Goal: Book appointment/travel/reservation

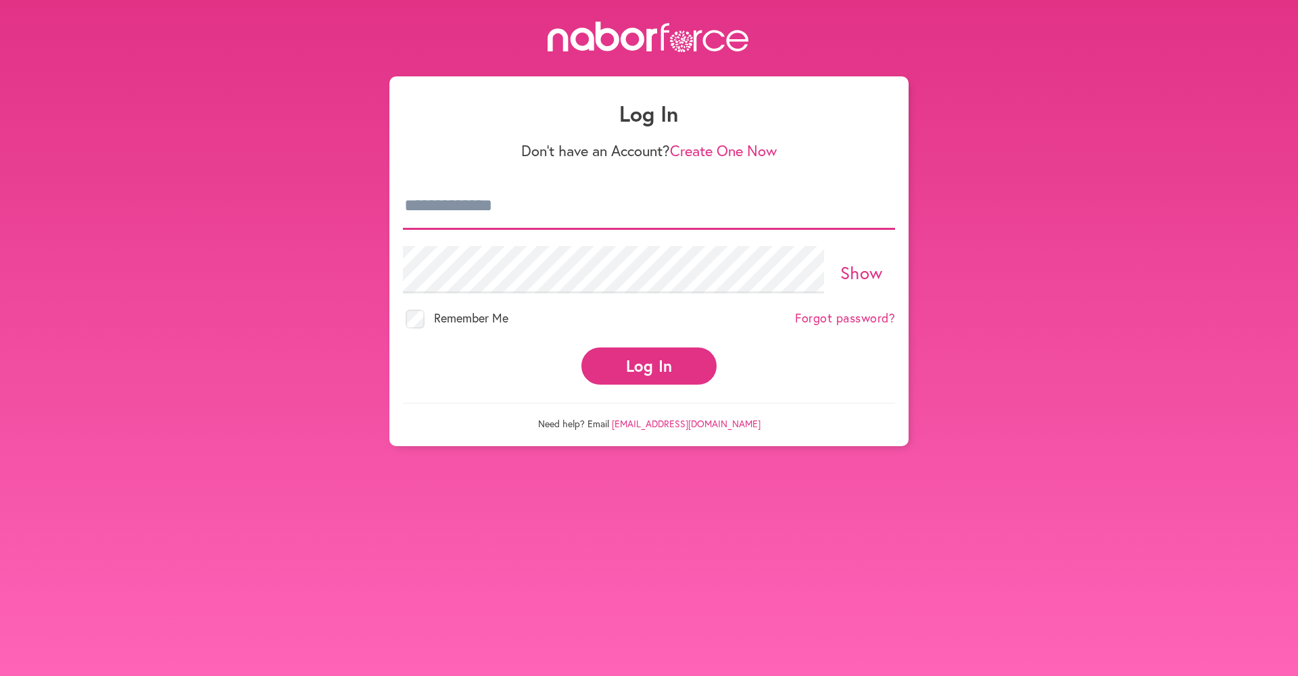
type input "**********"
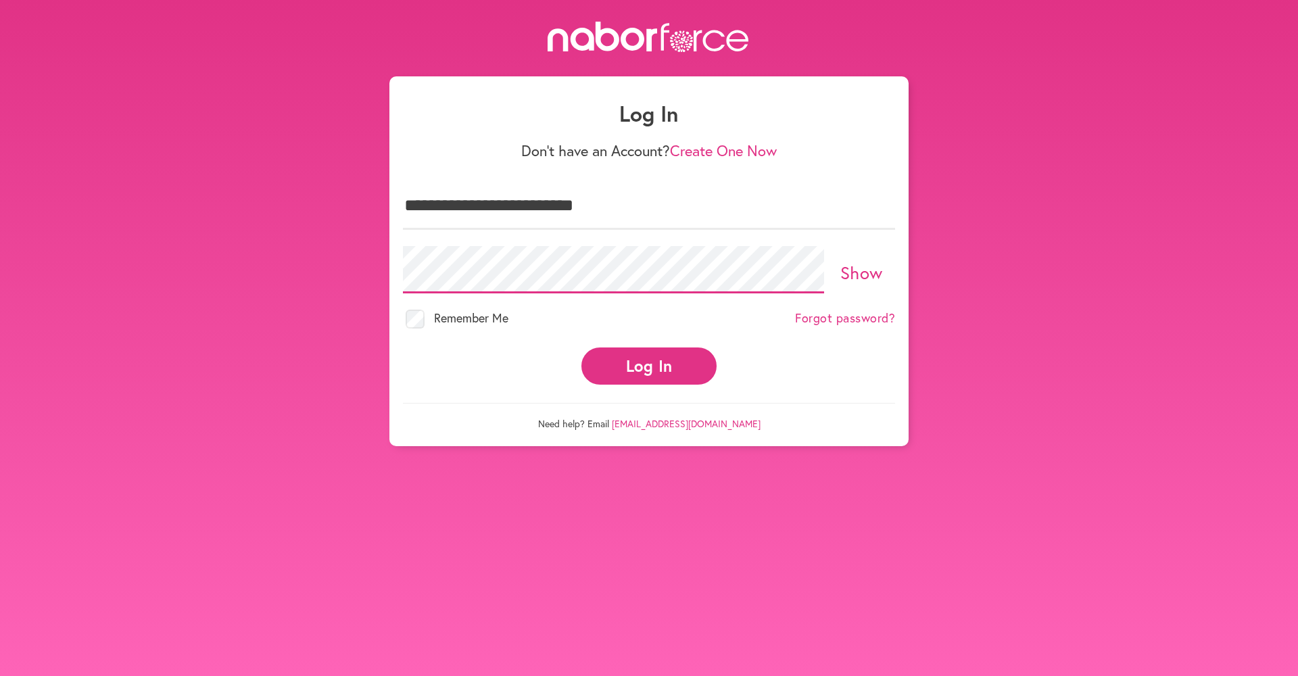
click at [649, 354] on button "Log In" at bounding box center [649, 366] width 135 height 37
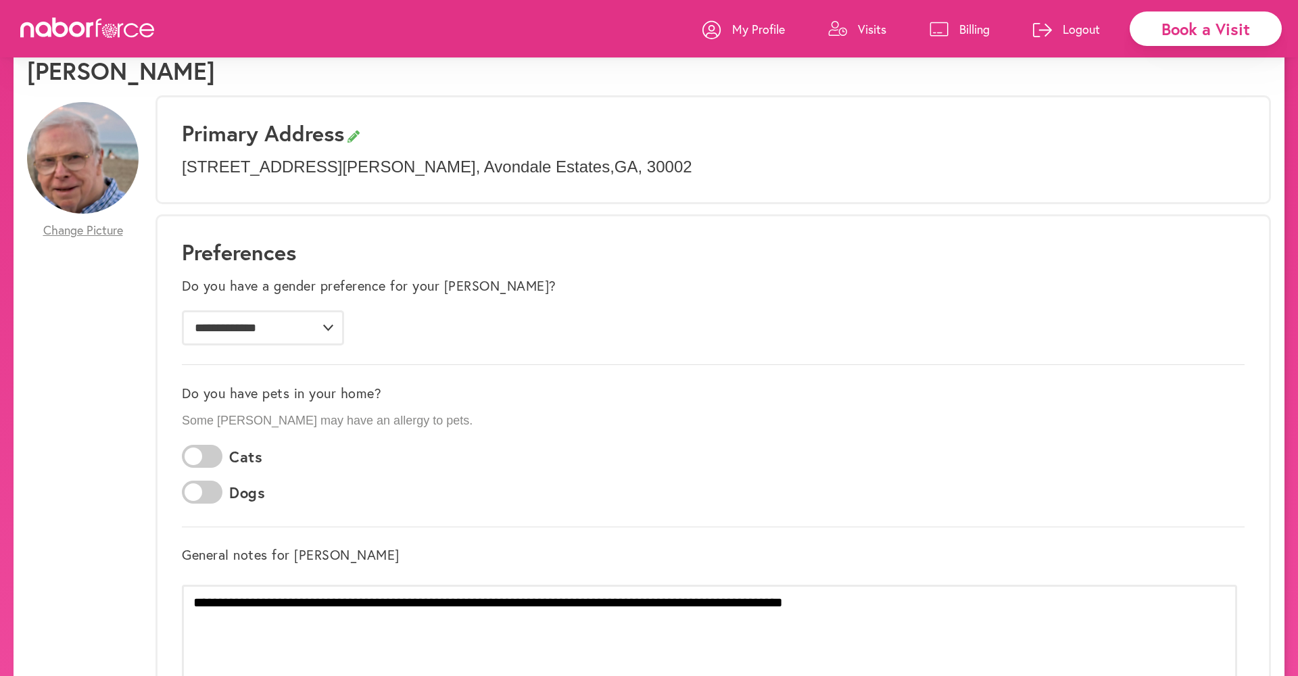
scroll to position [55, 1]
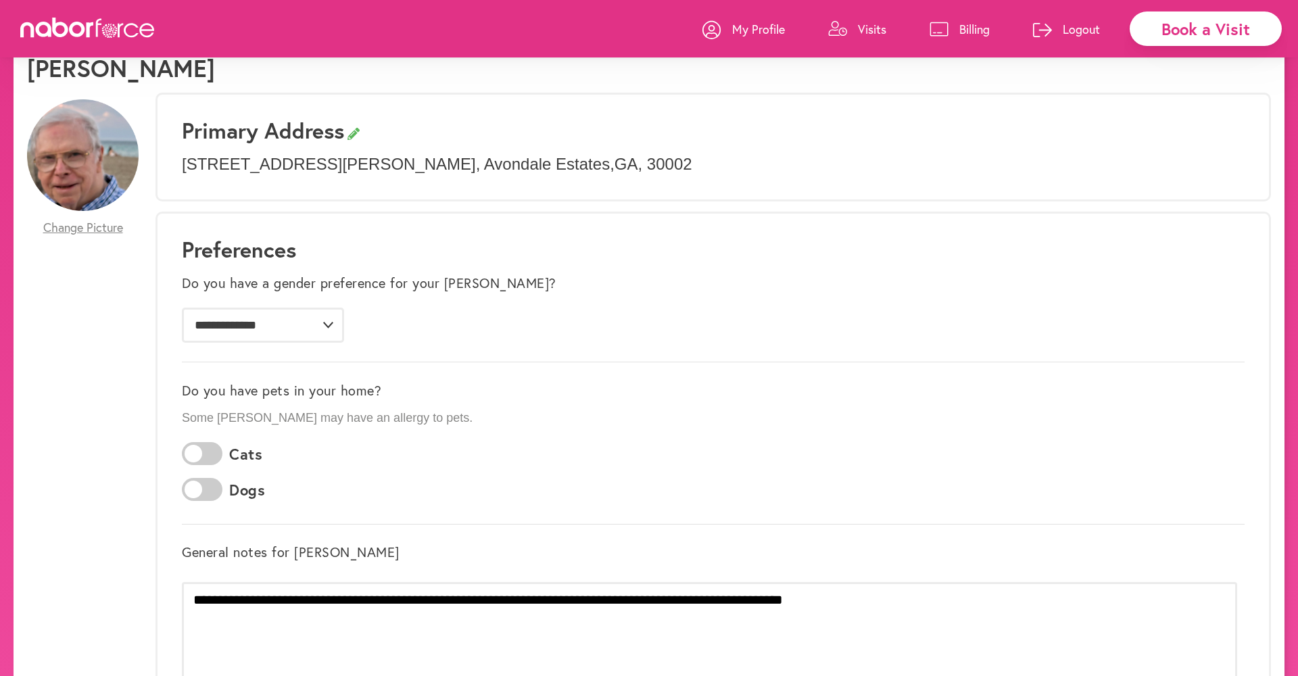
click at [872, 27] on p "Visits" at bounding box center [872, 29] width 28 height 16
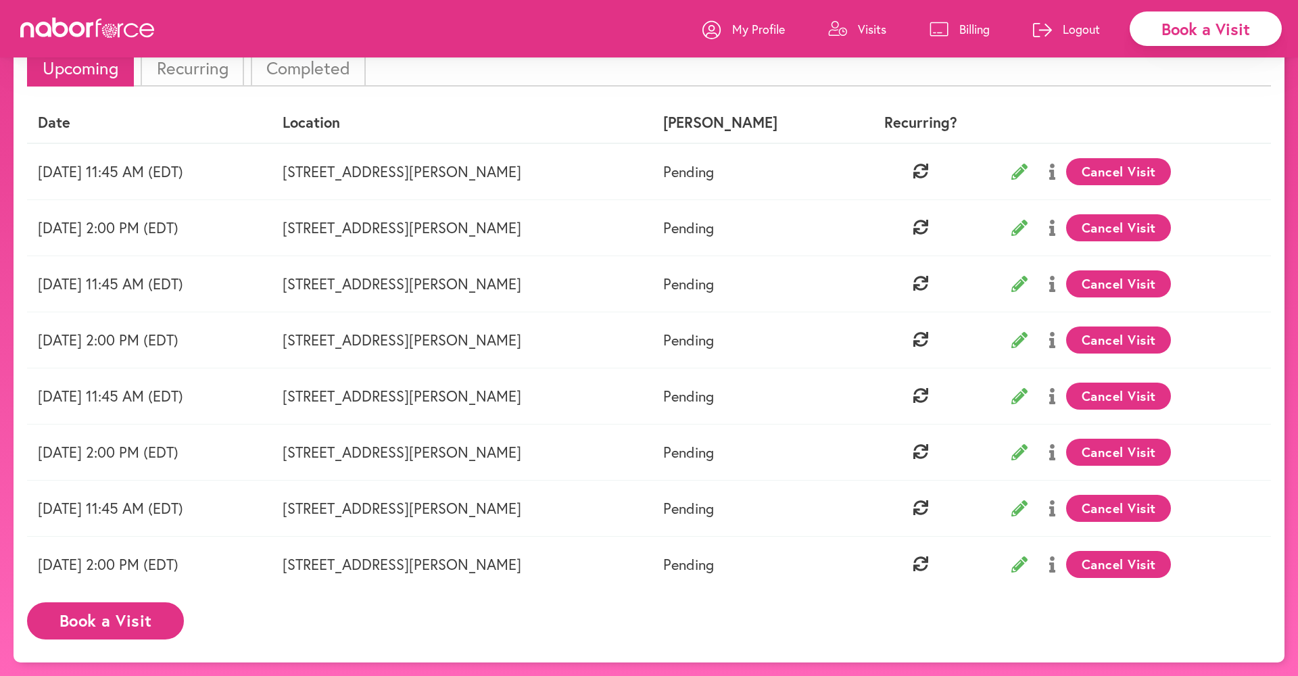
scroll to position [98, 0]
click at [135, 625] on button "Book a Visit" at bounding box center [105, 621] width 157 height 37
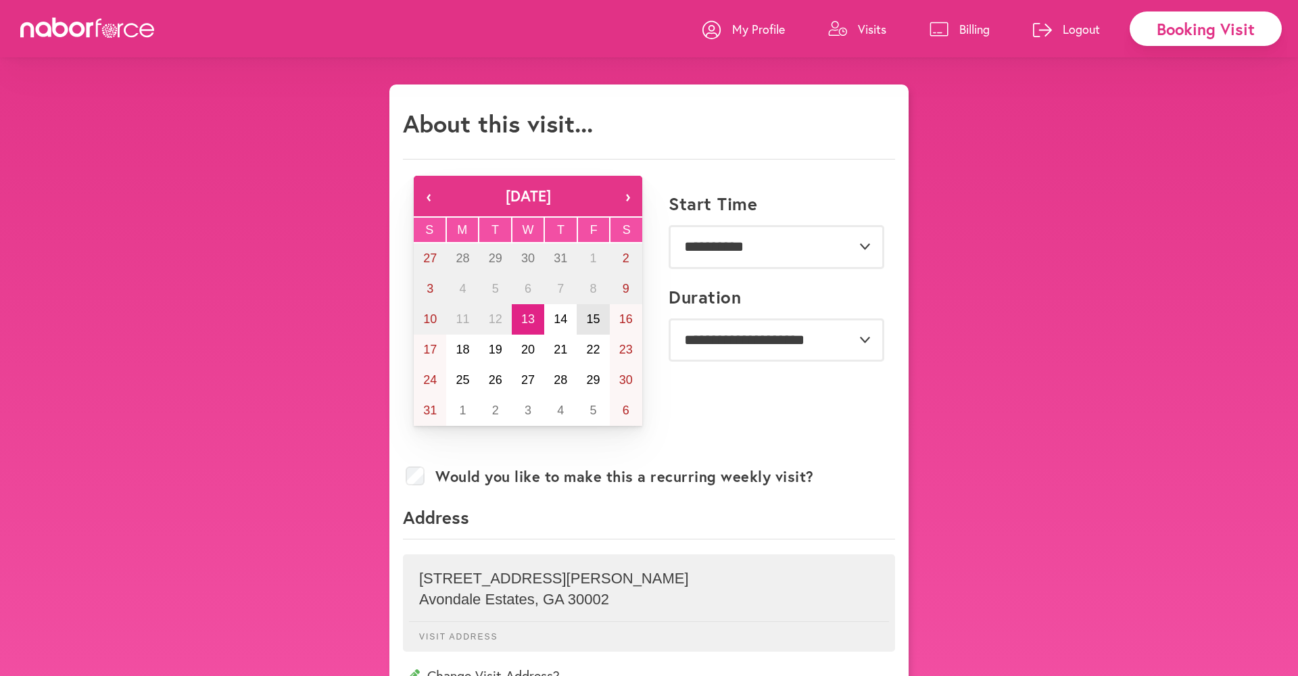
click at [592, 322] on abbr "15" at bounding box center [594, 319] width 14 height 14
select select "********"
select select "**"
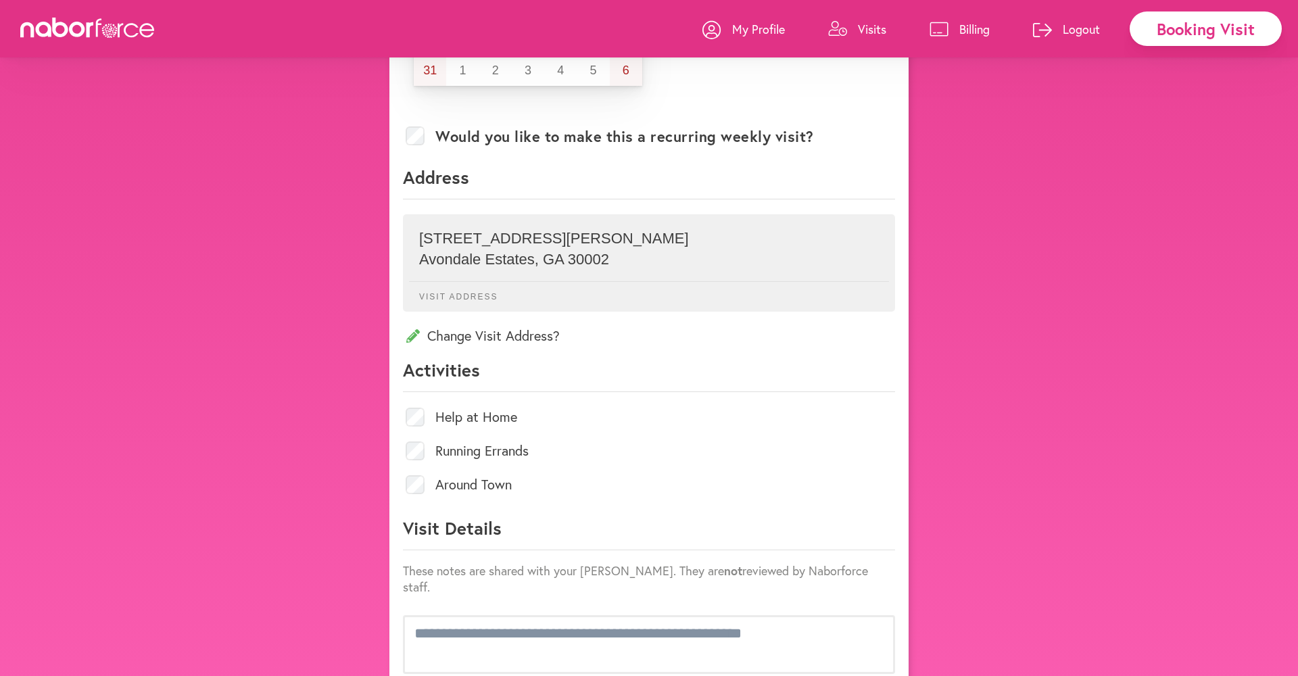
scroll to position [350, 0]
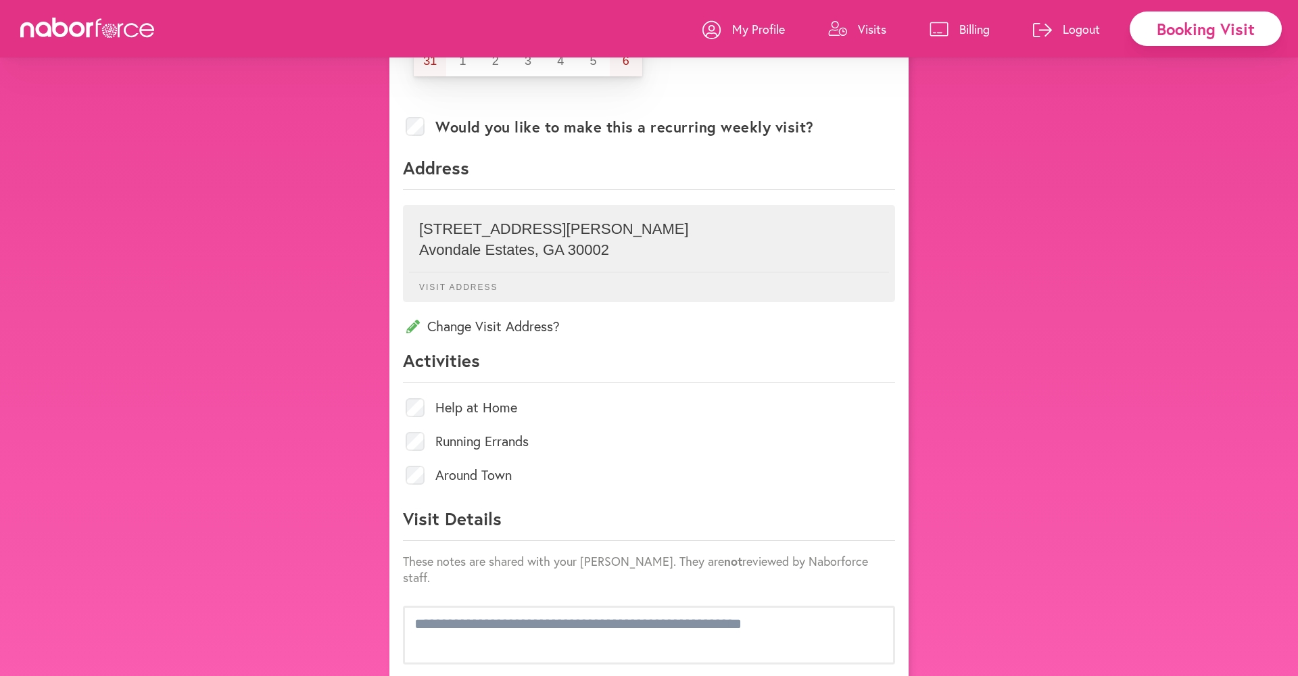
click at [467, 321] on p "Change Visit Address?" at bounding box center [649, 326] width 492 height 18
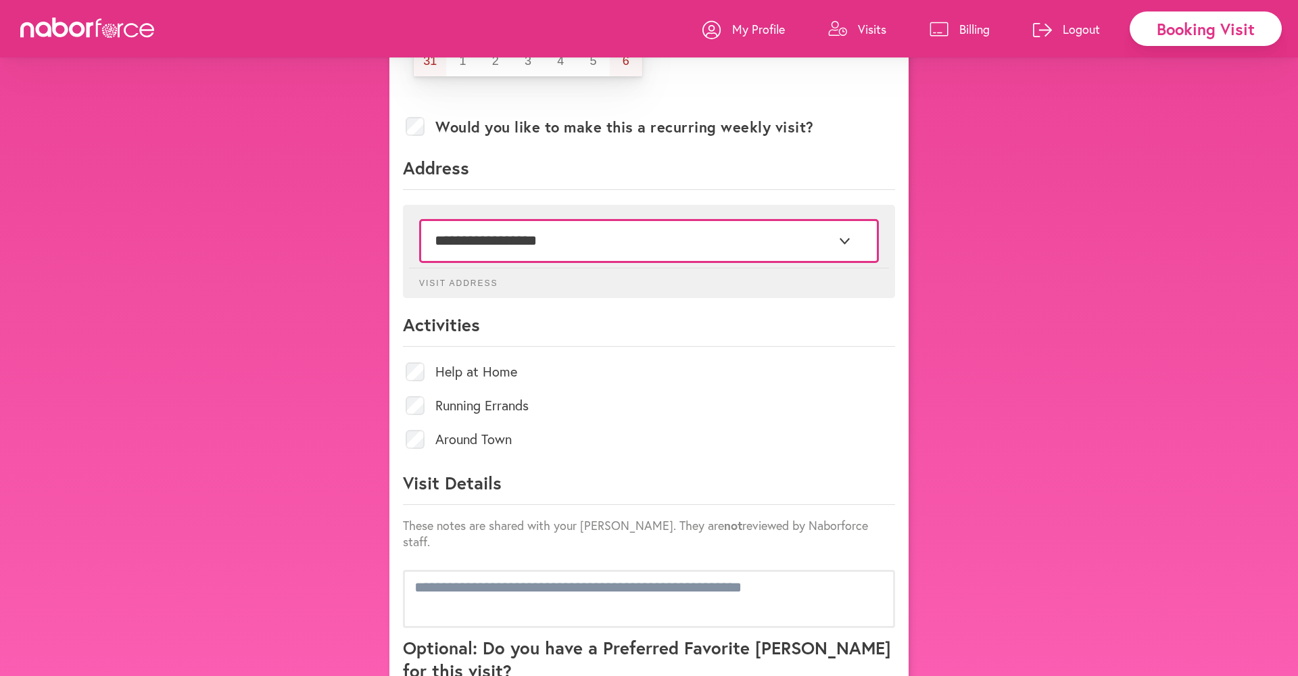
select select "*"
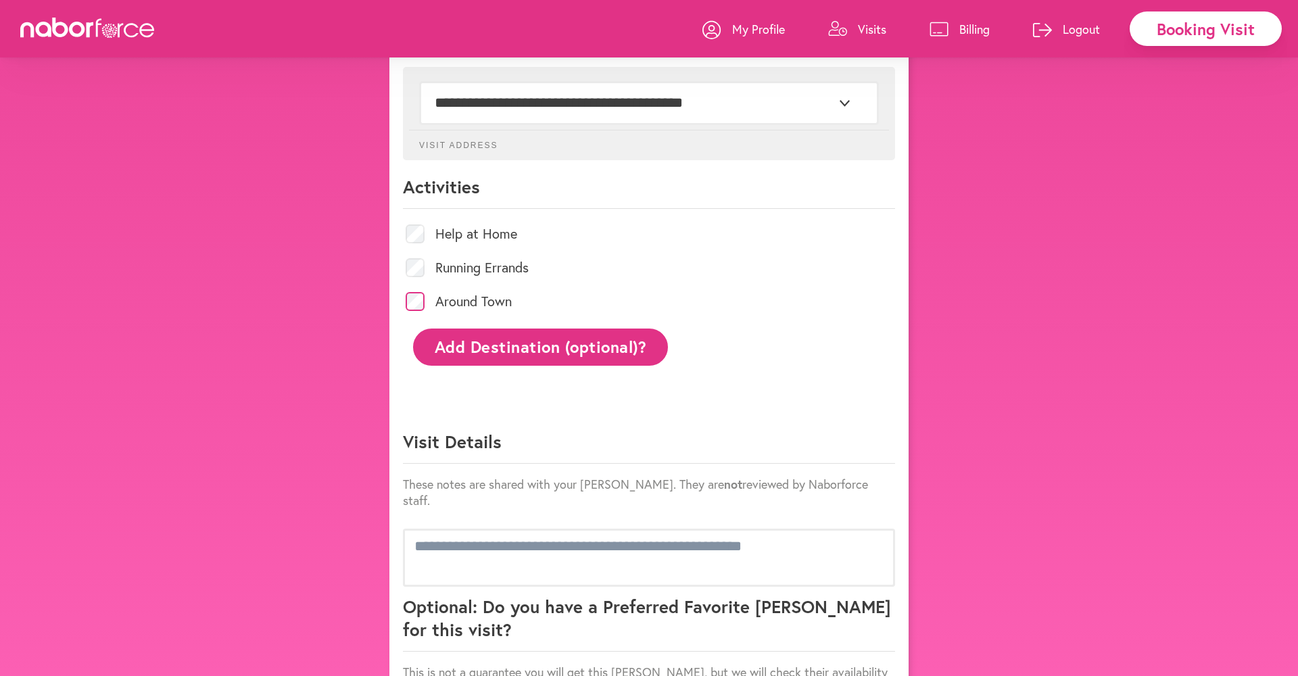
scroll to position [512, 0]
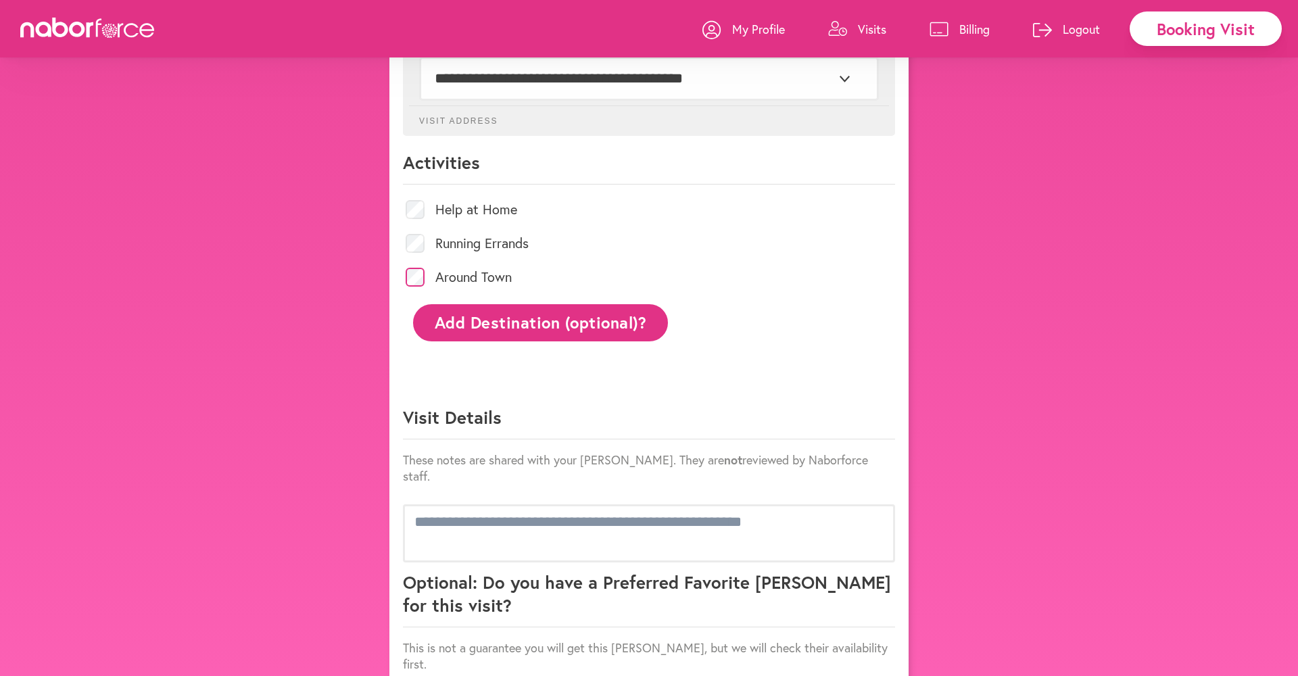
click at [483, 325] on button "Add Destination (optional)?" at bounding box center [540, 322] width 255 height 37
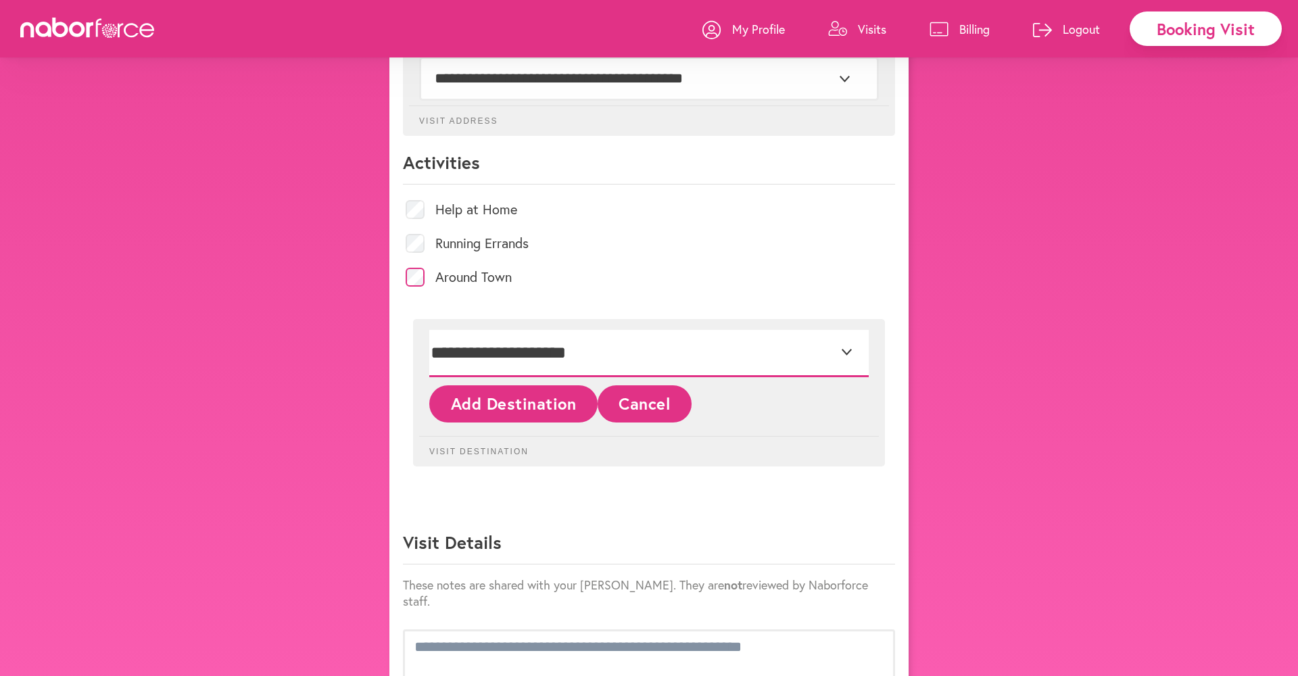
select select "*"
drag, startPoint x: 541, startPoint y: 407, endPoint x: 565, endPoint y: 417, distance: 26.4
click at [598, 407] on button "Add Destination" at bounding box center [645, 403] width 94 height 37
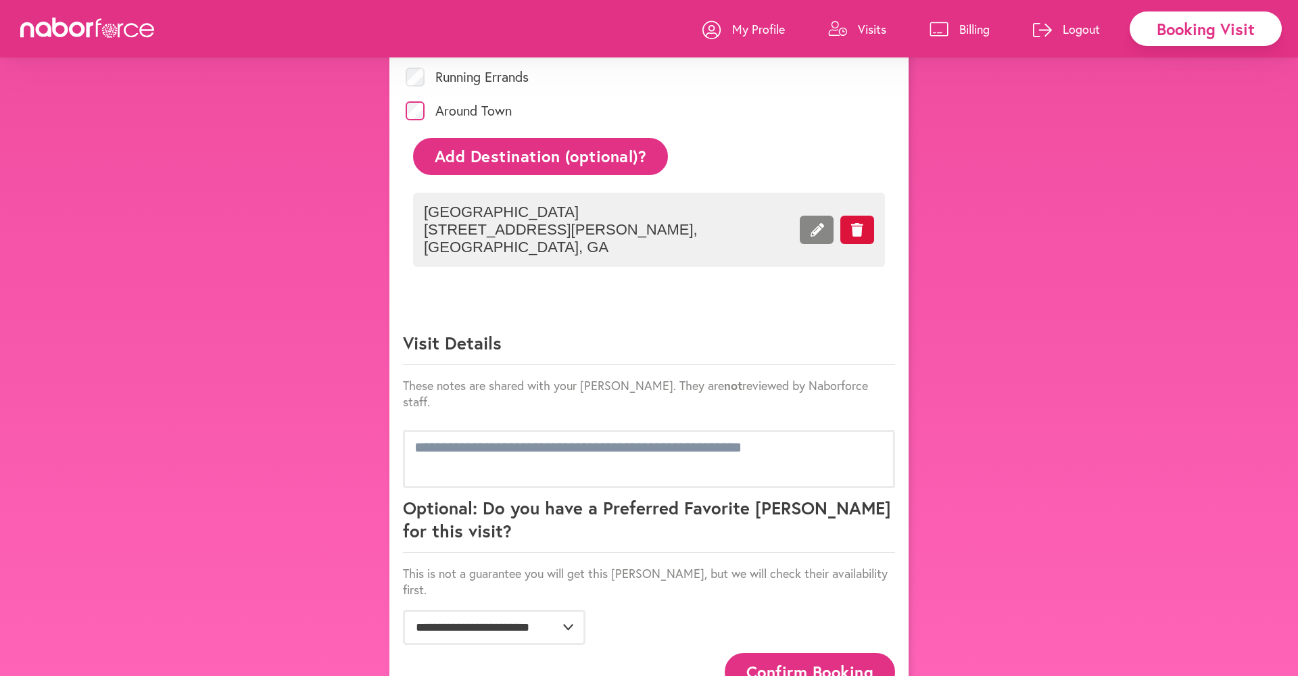
scroll to position [678, 0]
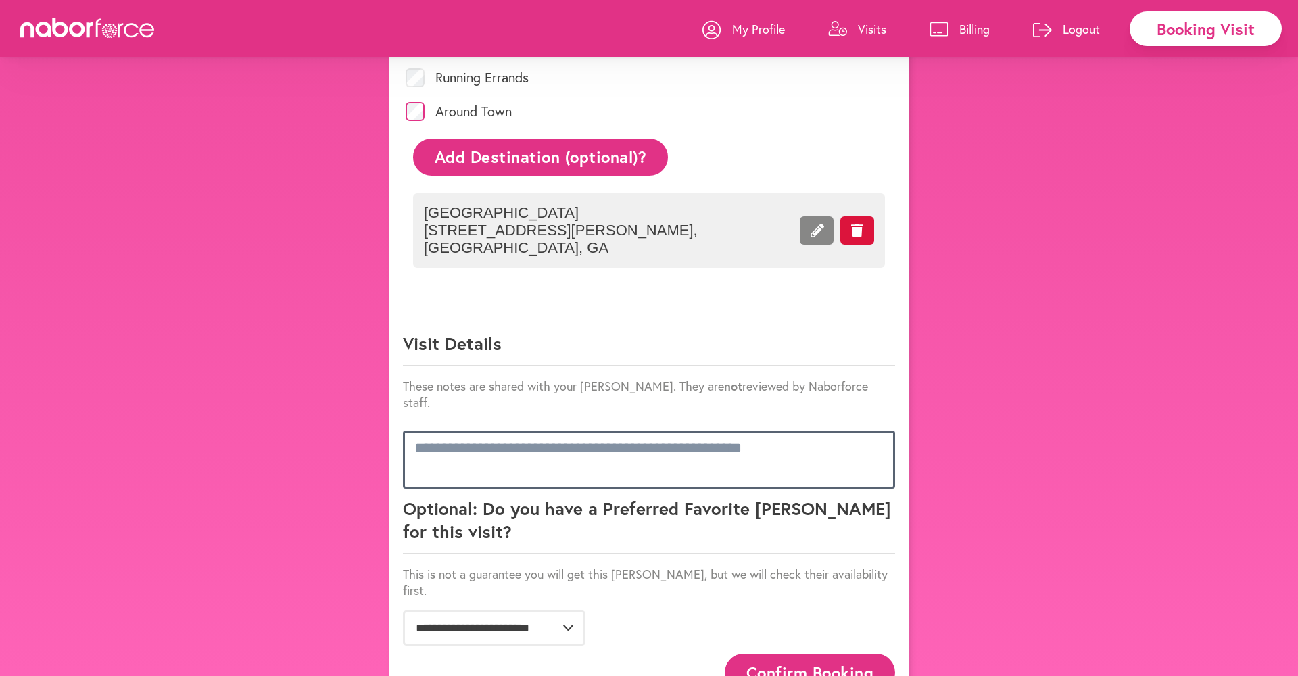
click at [450, 431] on textarea at bounding box center [649, 460] width 492 height 58
click at [492, 431] on textarea at bounding box center [649, 460] width 492 height 58
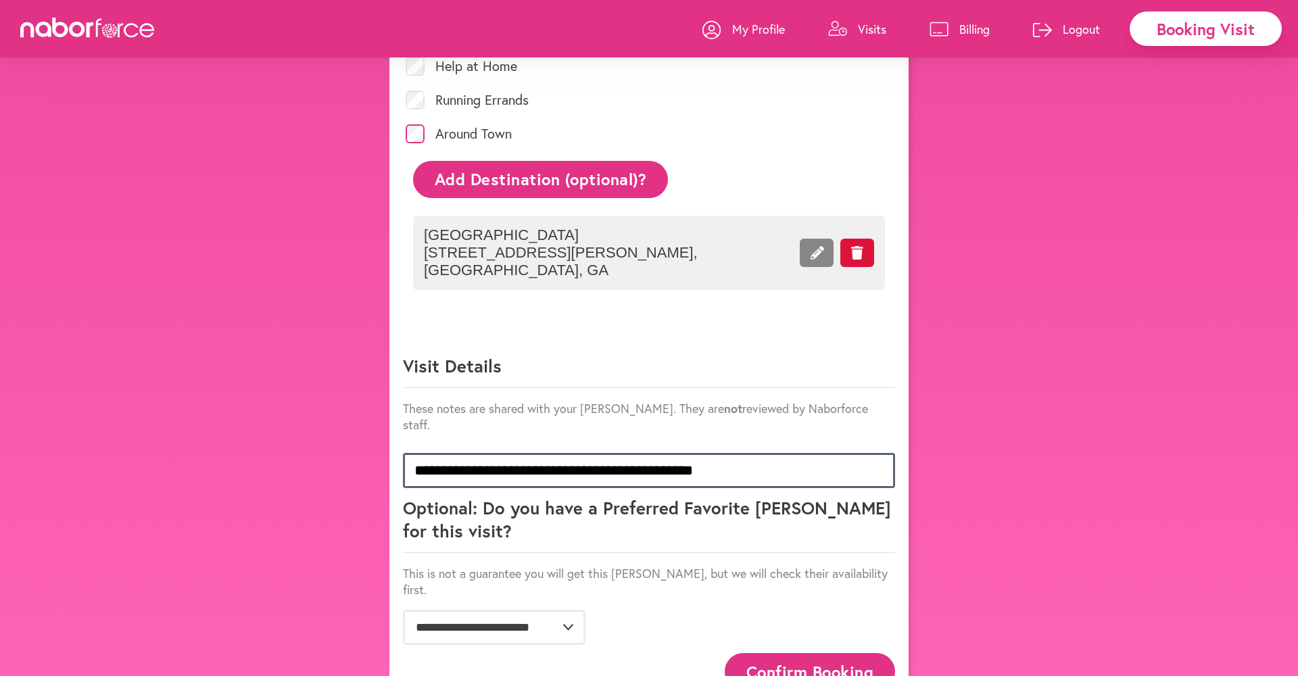
scroll to position [655, 0]
type textarea "**********"
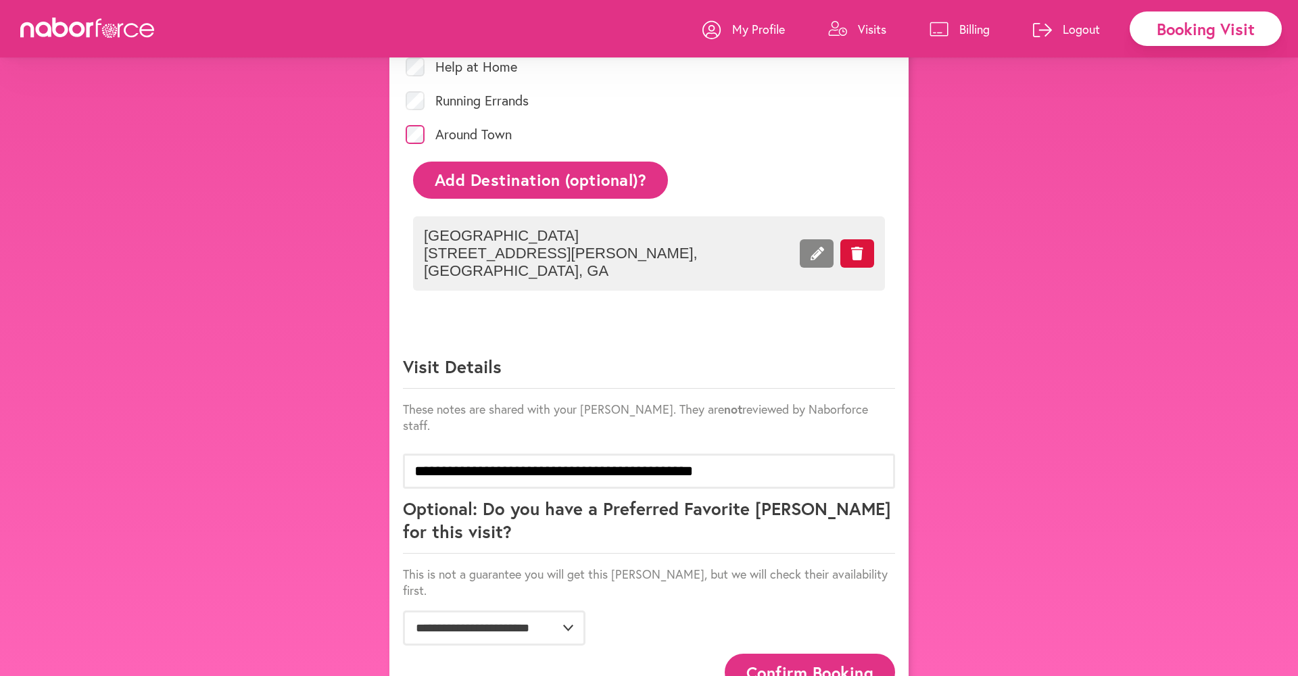
click at [830, 654] on button "Confirm Booking" at bounding box center [810, 672] width 170 height 37
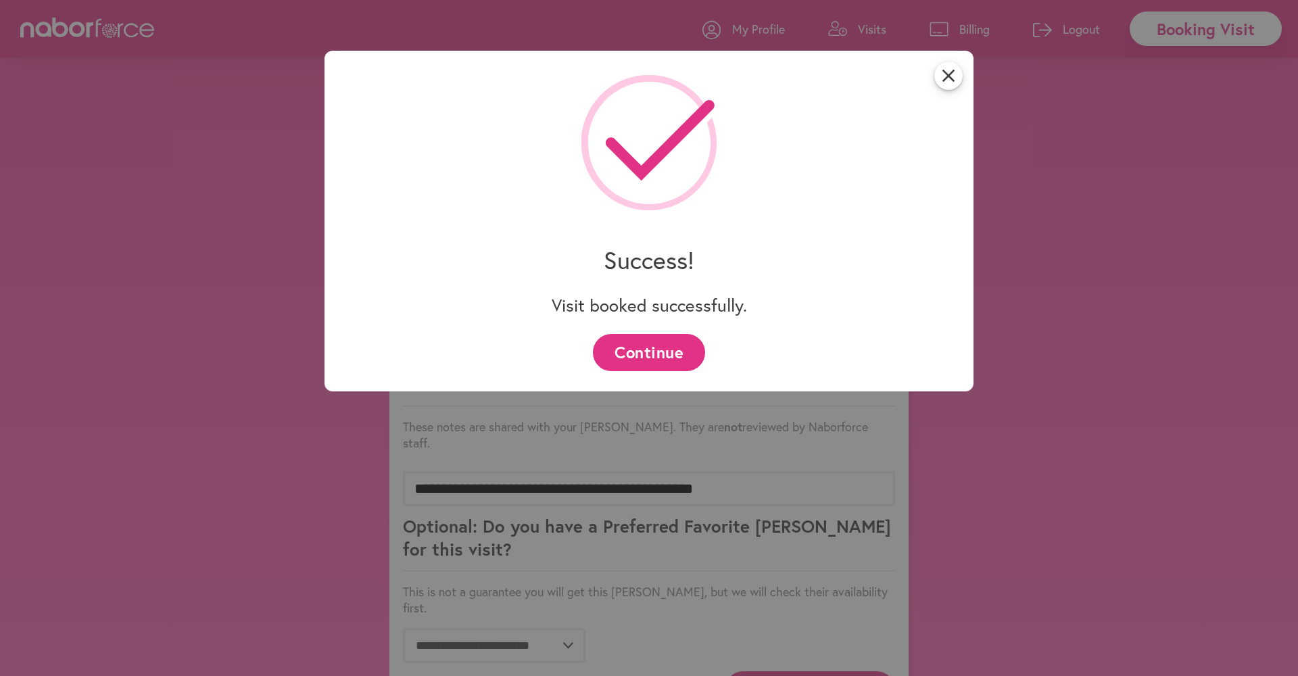
click at [648, 348] on button "Continue" at bounding box center [649, 352] width 112 height 37
